Goal: Task Accomplishment & Management: Complete application form

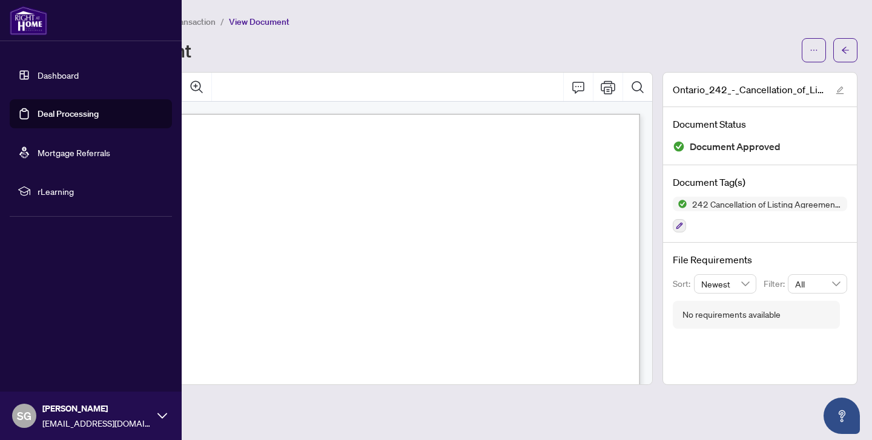
click at [61, 71] on link "Dashboard" at bounding box center [58, 75] width 41 height 11
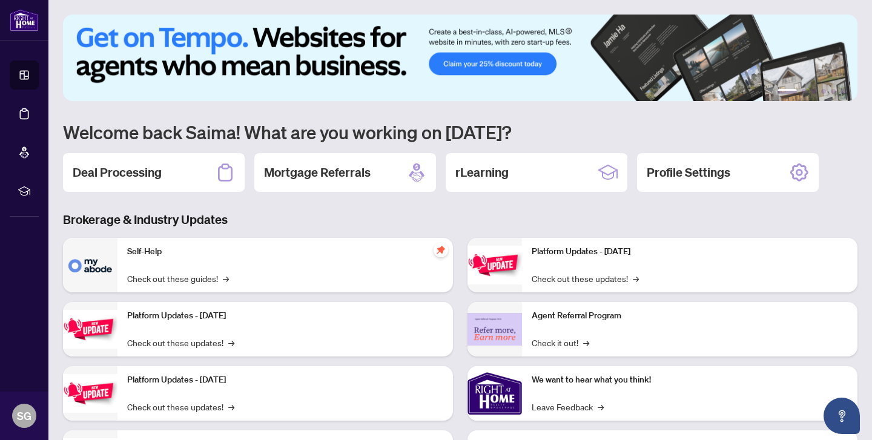
click at [284, 71] on img at bounding box center [460, 58] width 795 height 87
click at [145, 174] on h2 "Deal Processing" at bounding box center [117, 172] width 89 height 17
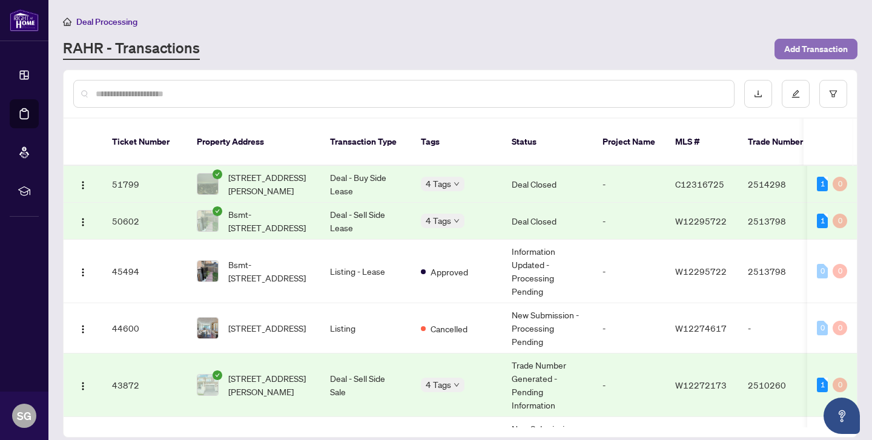
click at [805, 47] on span "Add Transaction" at bounding box center [817, 48] width 64 height 19
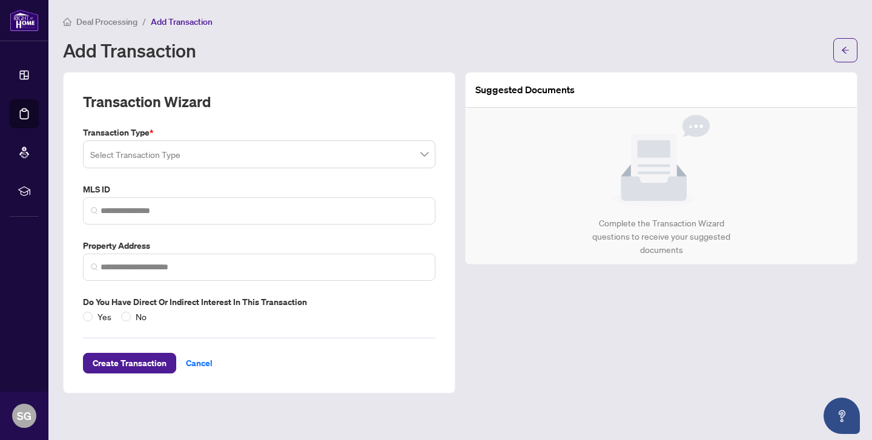
click at [215, 158] on input "search" at bounding box center [253, 156] width 327 height 27
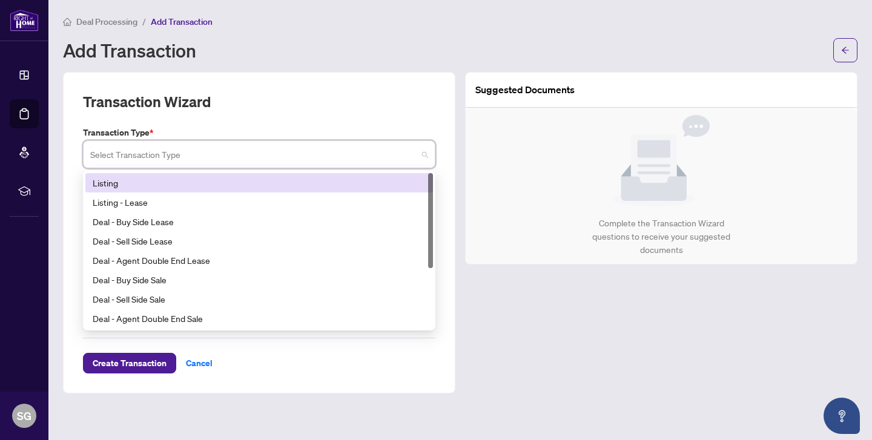
click at [135, 182] on div "Listing" at bounding box center [259, 182] width 333 height 13
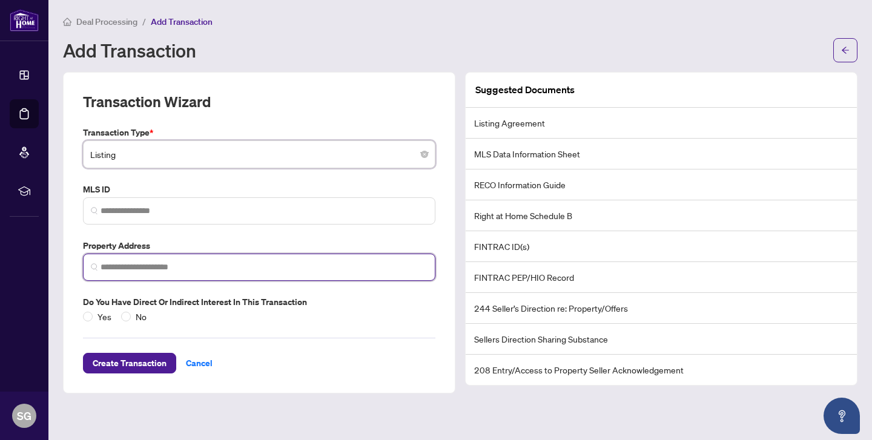
click at [141, 264] on input "search" at bounding box center [264, 267] width 327 height 13
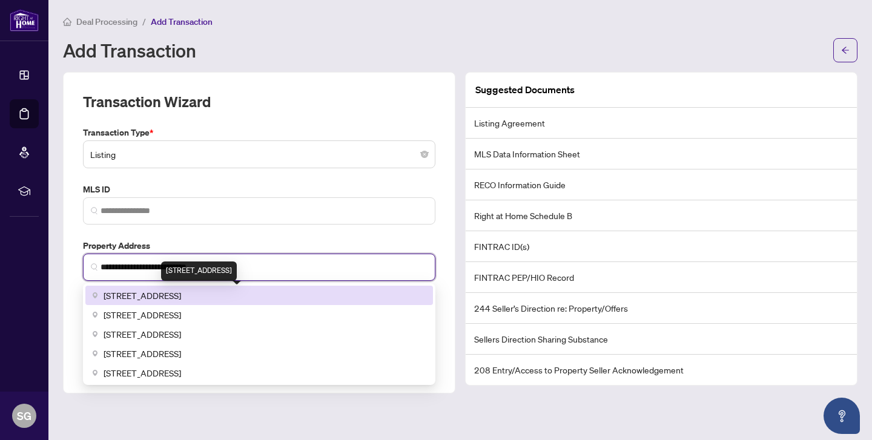
click at [155, 293] on span "1580 Mississauga Valley Boulevard #205, Mississauga, ON, Canada" at bounding box center [143, 295] width 78 height 13
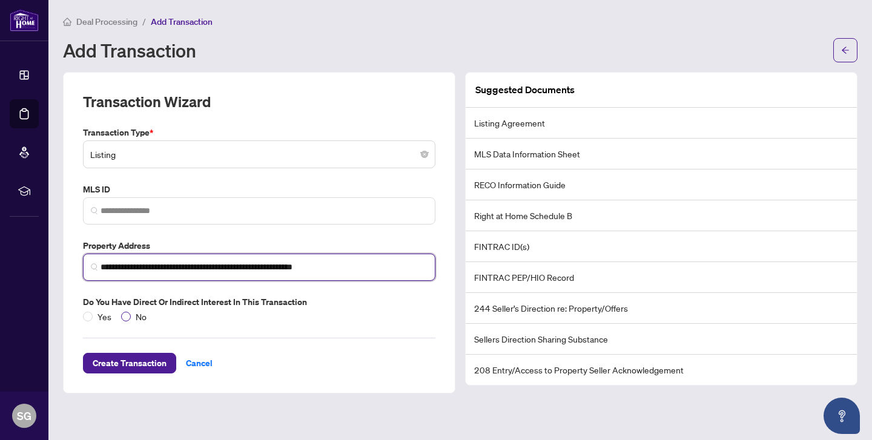
type input "**********"
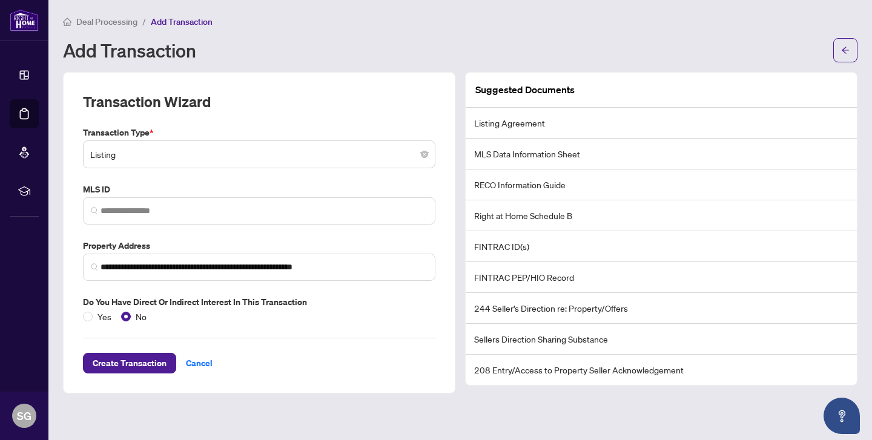
click at [507, 128] on li "Listing Agreement" at bounding box center [661, 123] width 391 height 31
click at [822, 125] on li "Listing Agreement" at bounding box center [661, 123] width 391 height 31
click at [128, 360] on span "Create Transaction" at bounding box center [130, 363] width 74 height 19
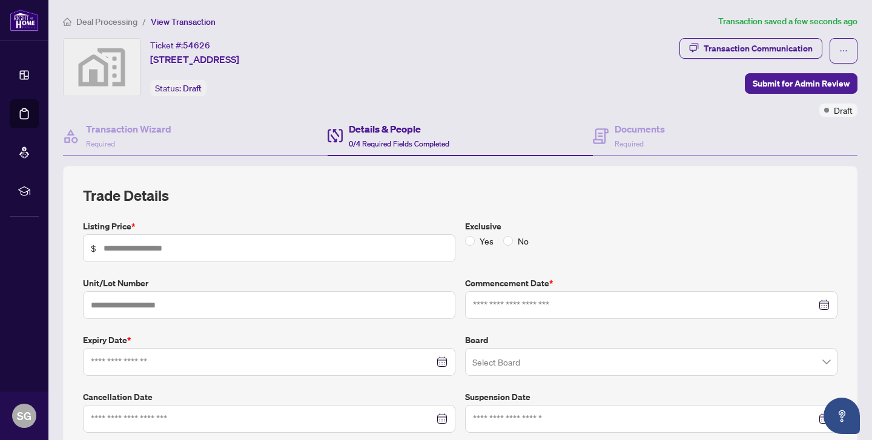
scroll to position [126, 0]
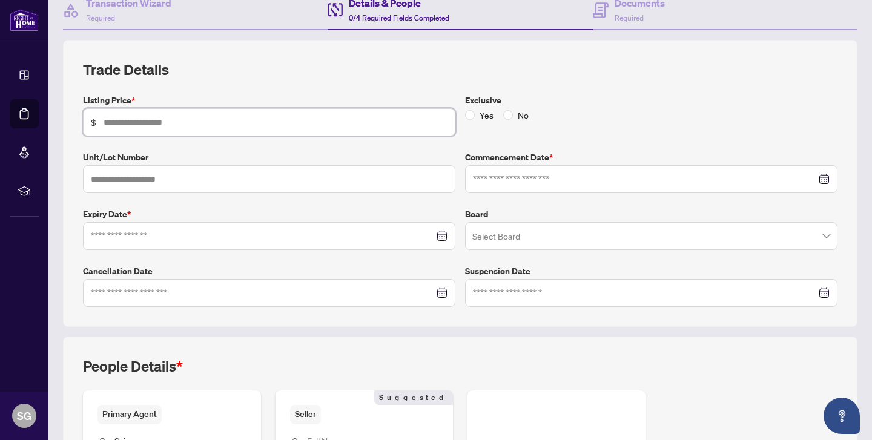
click at [218, 122] on input "text" at bounding box center [276, 122] width 344 height 13
type input "*******"
click at [538, 176] on input at bounding box center [645, 179] width 344 height 13
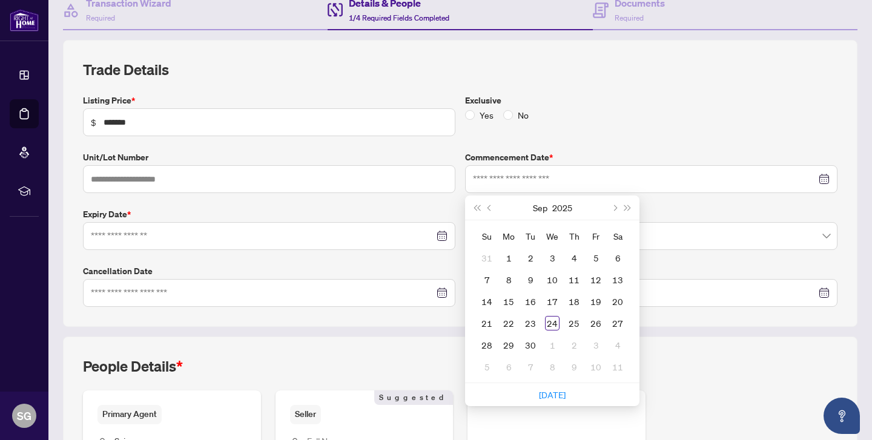
click at [602, 113] on div "Yes No" at bounding box center [651, 114] width 373 height 13
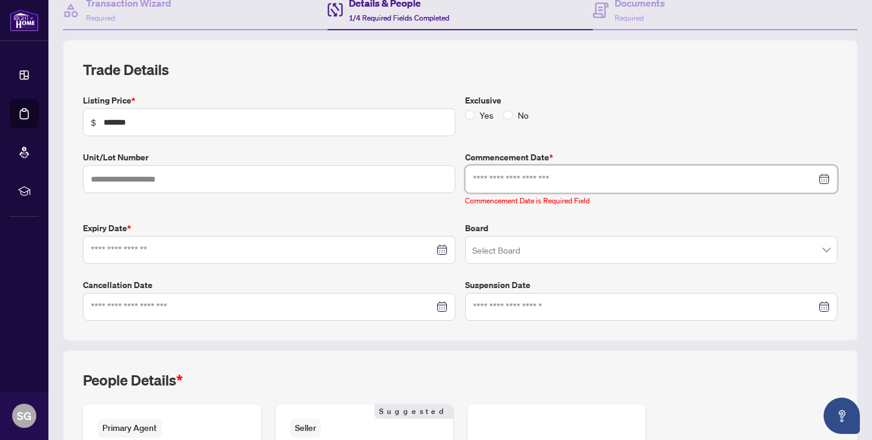
click at [530, 179] on input at bounding box center [645, 179] width 344 height 13
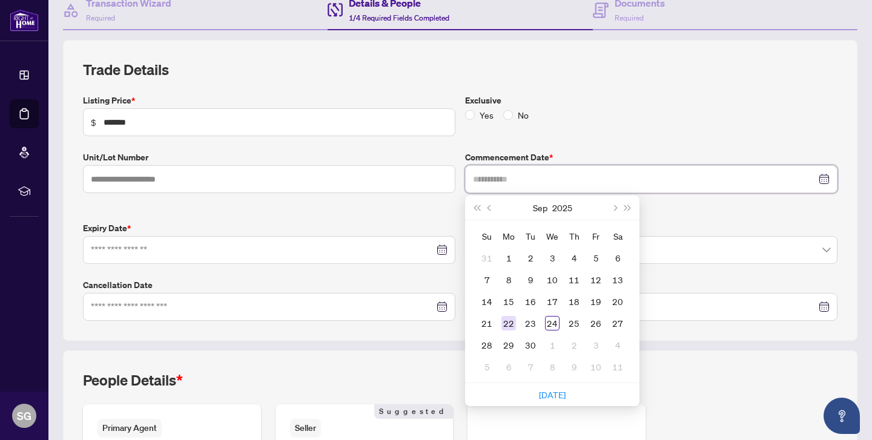
type input "**********"
click at [507, 322] on div "22" at bounding box center [509, 323] width 15 height 15
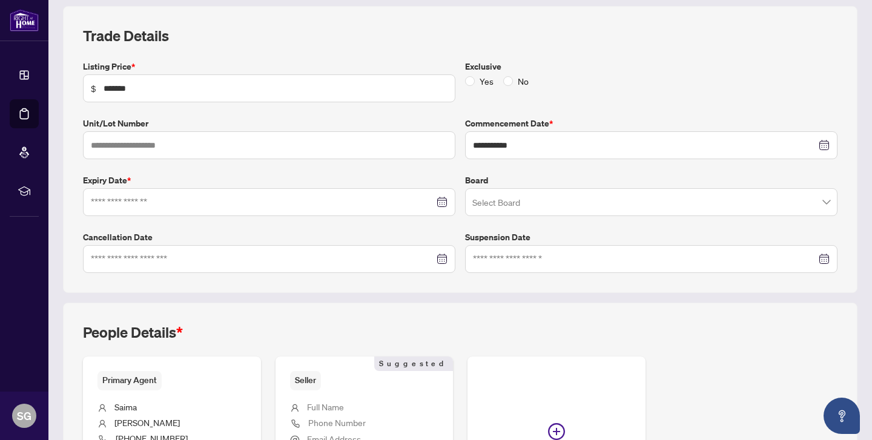
scroll to position [133, 0]
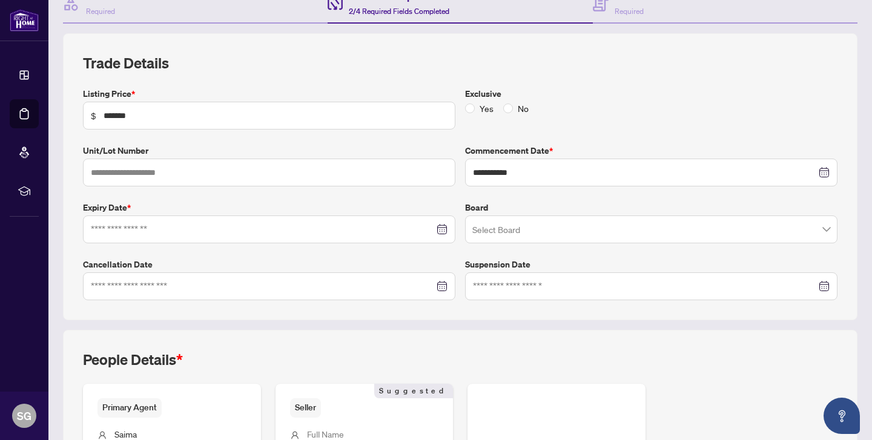
click at [439, 231] on div at bounding box center [269, 229] width 357 height 13
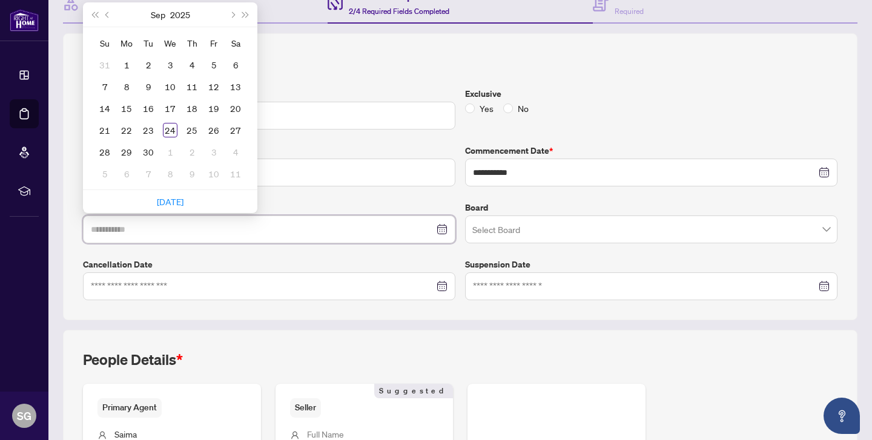
type input "**********"
click at [236, 15] on button "Next month (PageDown)" at bounding box center [231, 14] width 13 height 24
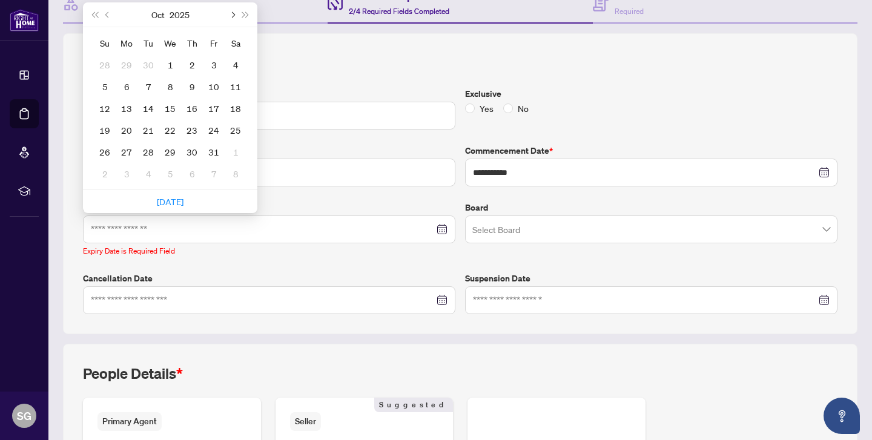
click at [236, 15] on button "Next month (PageDown)" at bounding box center [231, 14] width 13 height 24
type input "**********"
click at [168, 154] on div "31" at bounding box center [170, 152] width 15 height 15
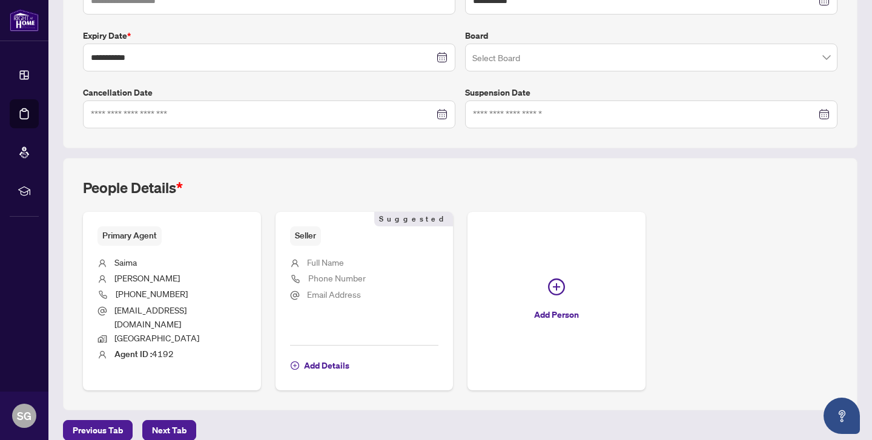
scroll to position [307, 0]
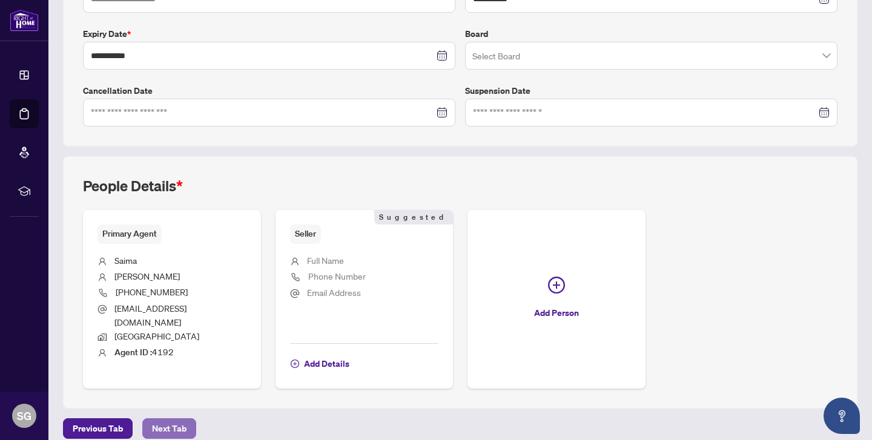
click at [160, 419] on span "Next Tab" at bounding box center [169, 428] width 35 height 19
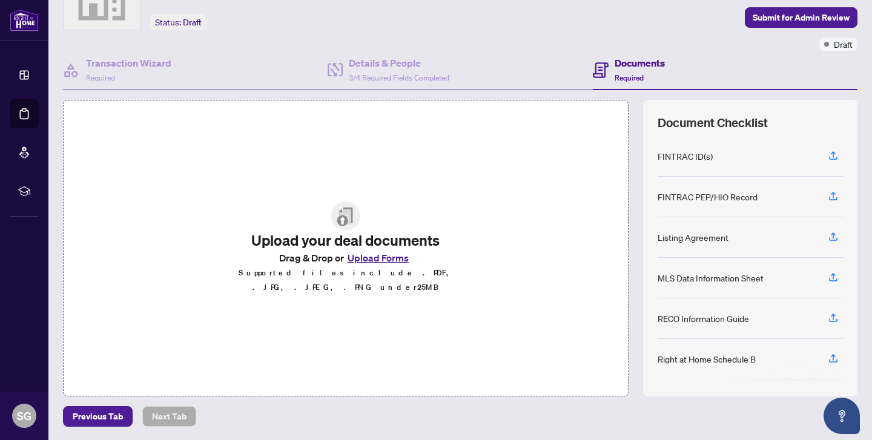
scroll to position [47, 0]
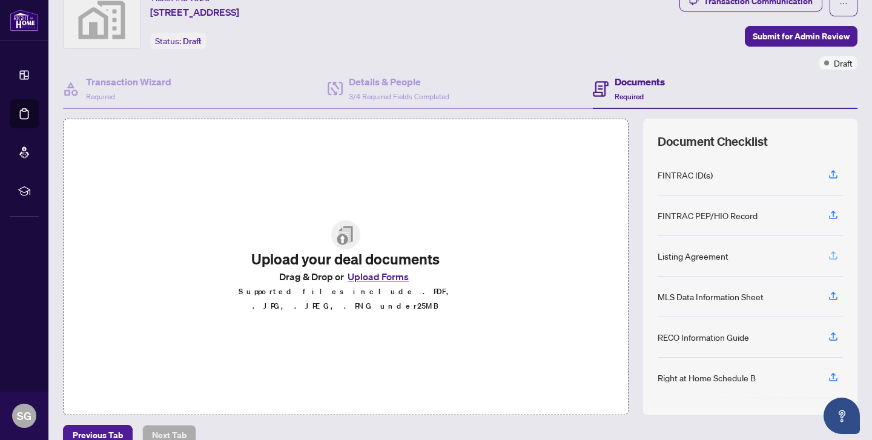
click at [835, 253] on icon "button" at bounding box center [833, 255] width 11 height 11
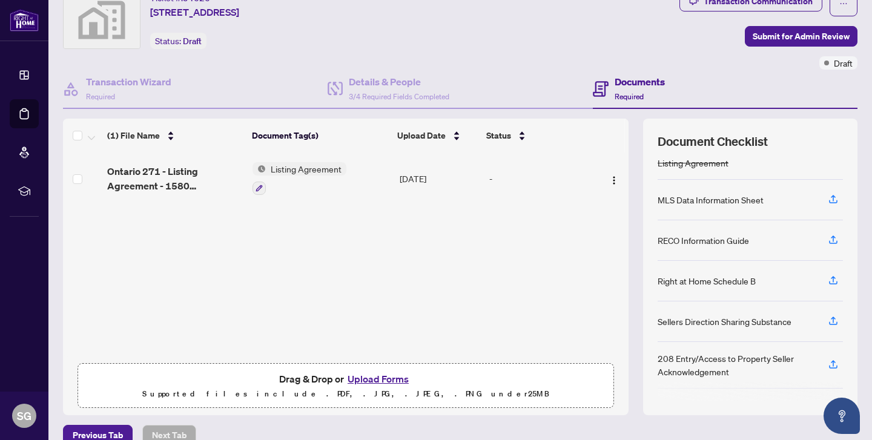
scroll to position [106, 0]
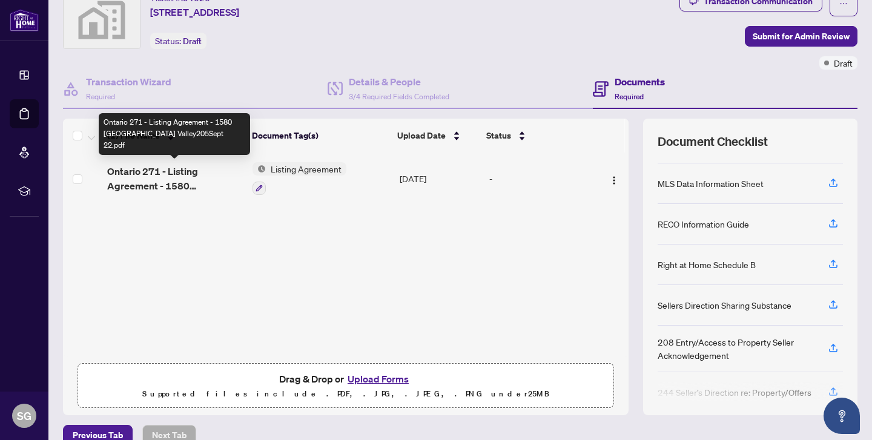
click at [144, 179] on span "Ontario 271 - Listing Agreement - 1580 Mississauga Valley205Sept 22.pdf" at bounding box center [175, 178] width 136 height 29
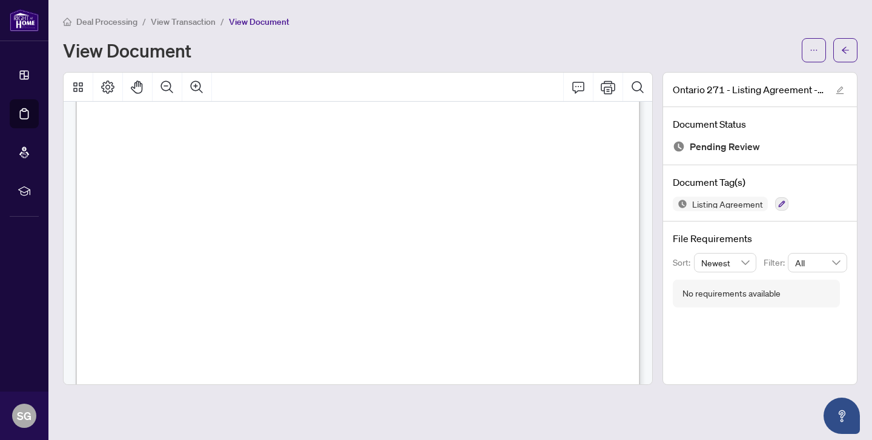
scroll to position [482, 0]
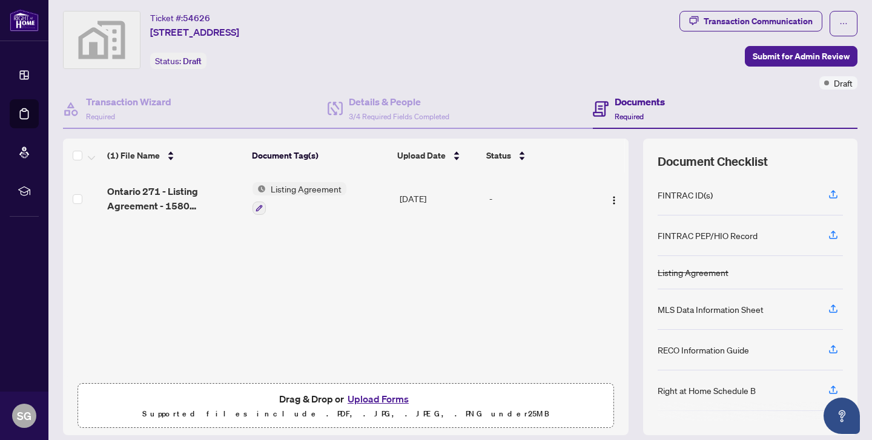
scroll to position [66, 0]
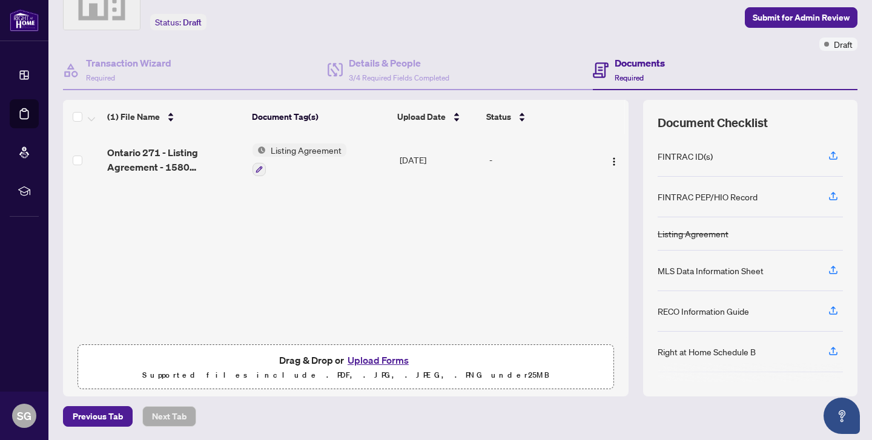
click at [691, 234] on div "Listing Agreement" at bounding box center [693, 233] width 71 height 13
click at [837, 271] on icon "button" at bounding box center [833, 272] width 8 height 3
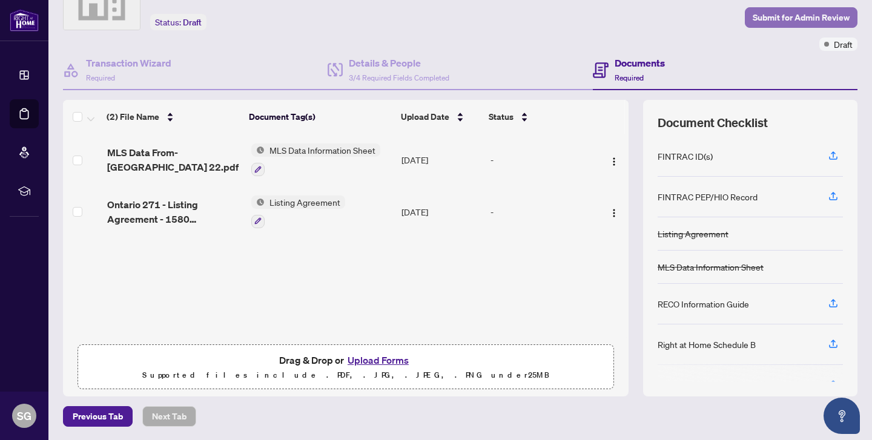
click at [794, 14] on span "Submit for Admin Review" at bounding box center [801, 17] width 97 height 19
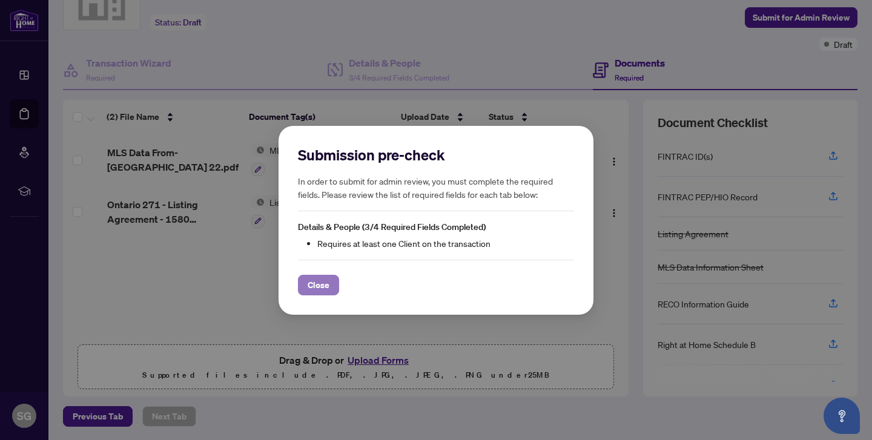
click at [319, 284] on span "Close" at bounding box center [319, 284] width 22 height 19
